Goal: Go to known website: Go to known website

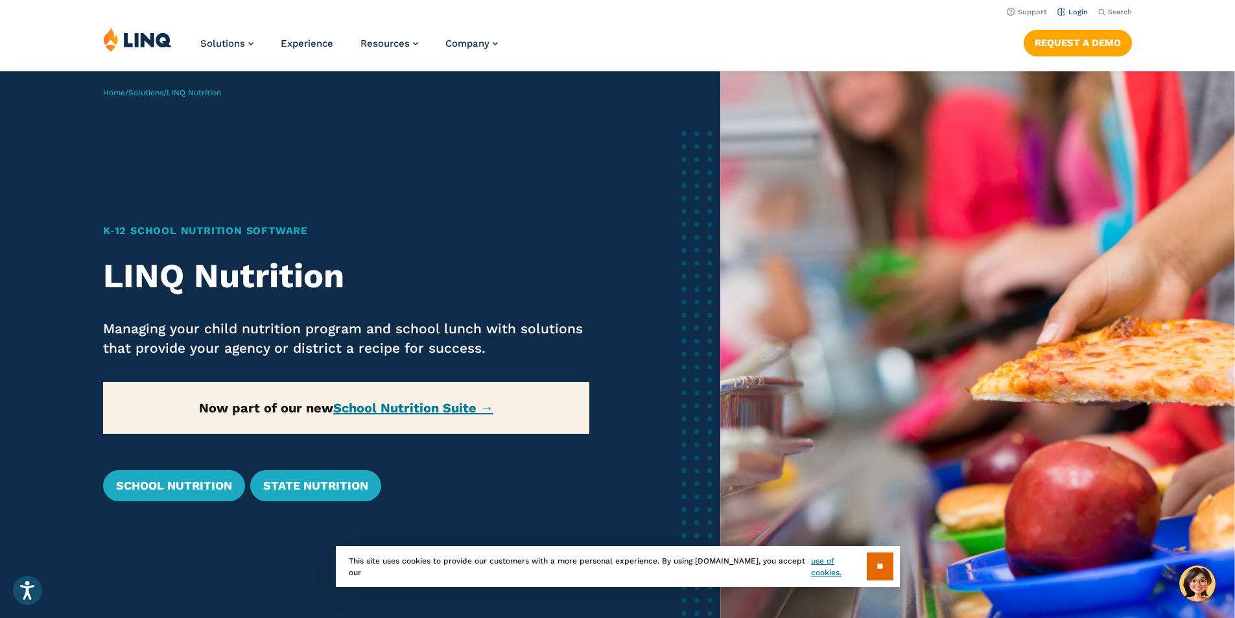
click at [1069, 17] on li "Login" at bounding box center [1072, 11] width 30 height 14
click at [1070, 14] on link "Login" at bounding box center [1072, 12] width 30 height 8
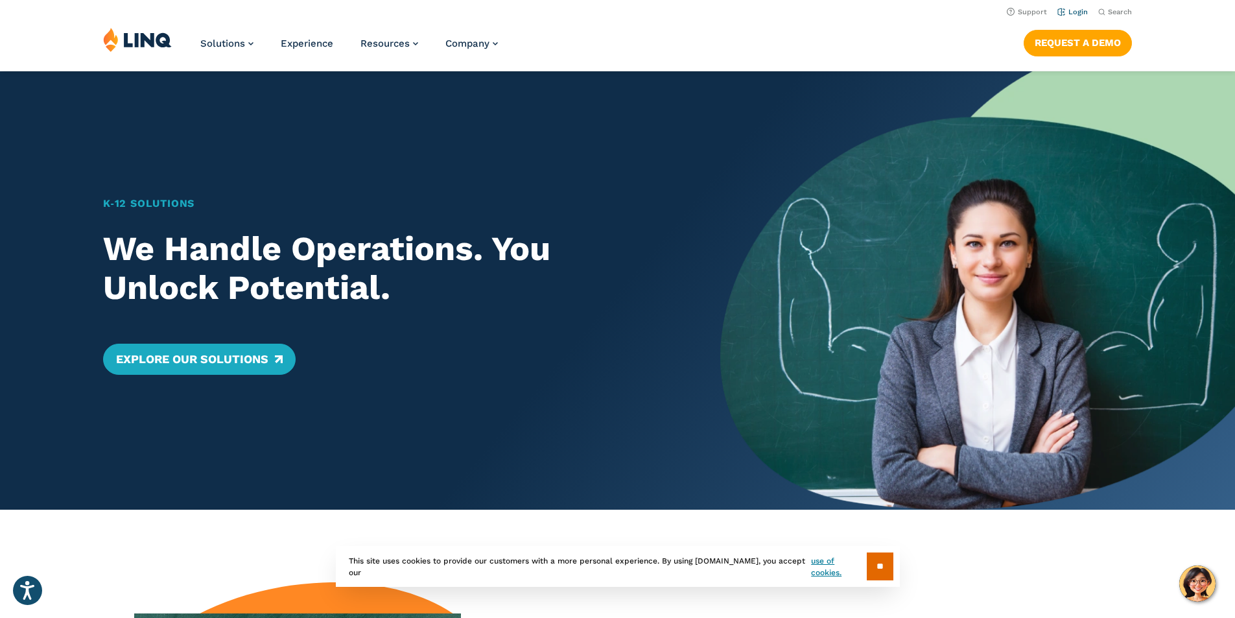
click at [1075, 14] on link "Login" at bounding box center [1072, 12] width 30 height 8
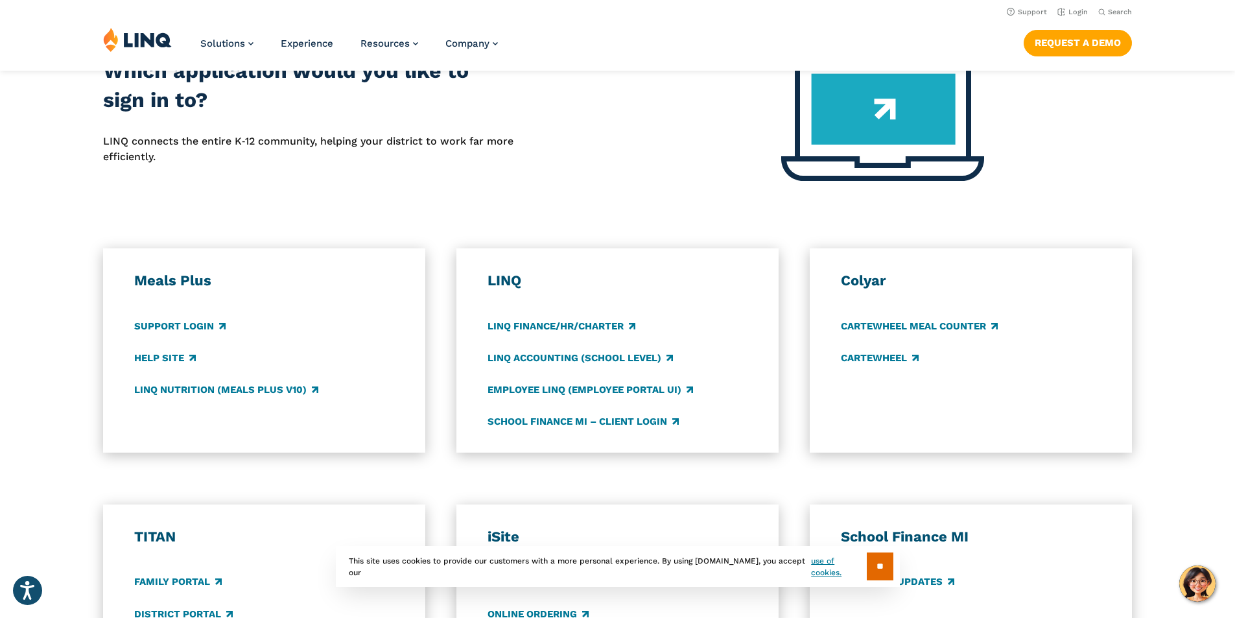
scroll to position [324, 0]
